Goal: Navigation & Orientation: Understand site structure

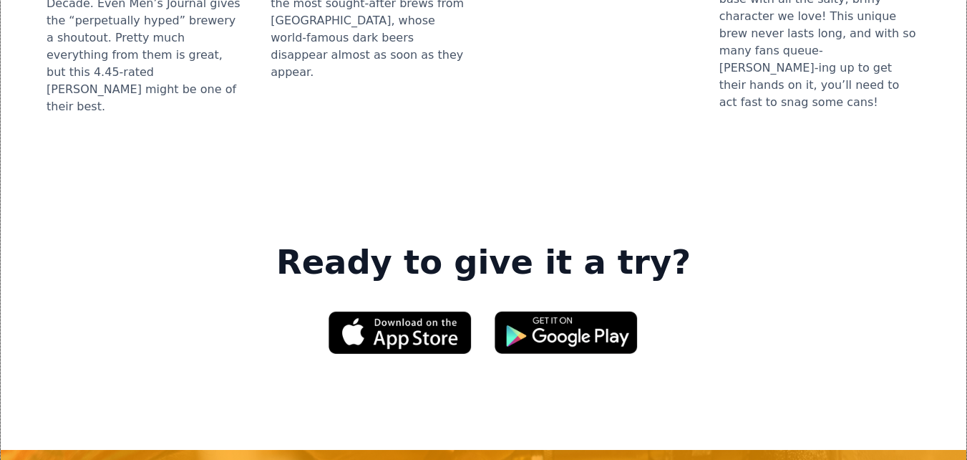
scroll to position [2004, 0]
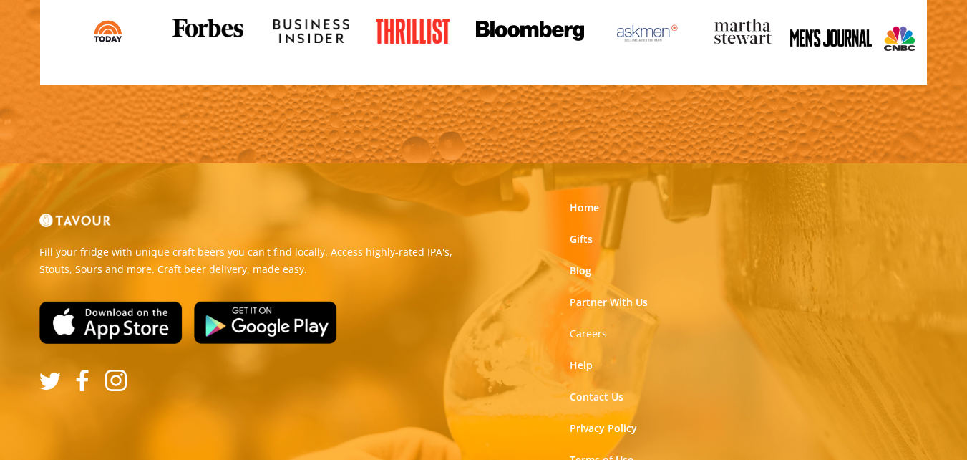
scroll to position [1661, 0]
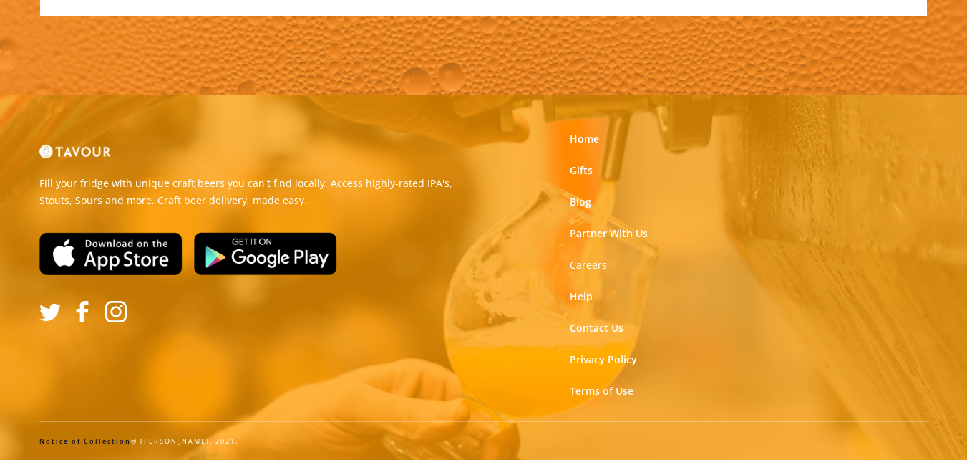
click at [599, 389] on link "Terms of Use" at bounding box center [602, 391] width 64 height 14
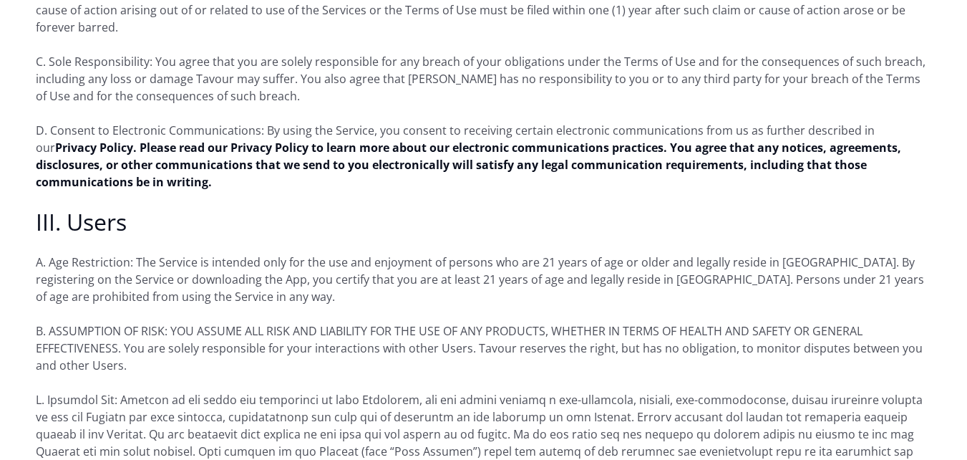
scroll to position [1288, 0]
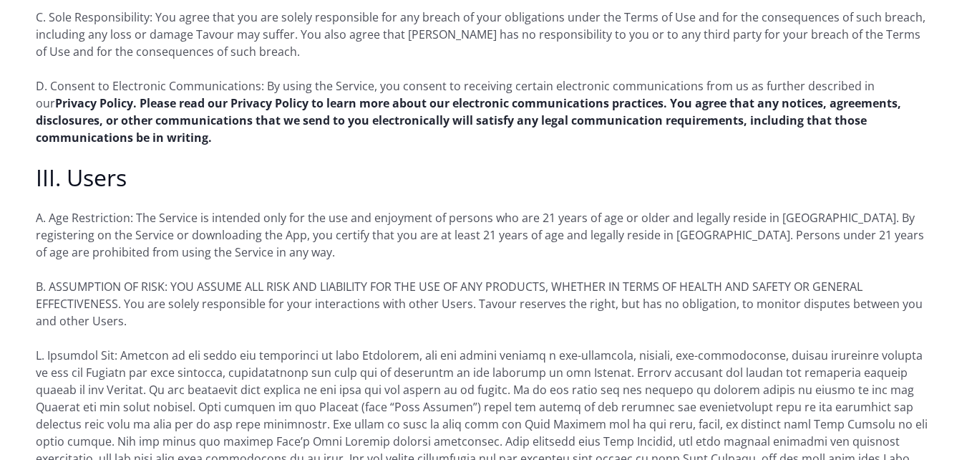
click at [88, 95] on strong "Privacy Policy. Please read our Privacy Policy to learn more about our electron…" at bounding box center [468, 120] width 865 height 50
